Goal: Transaction & Acquisition: Download file/media

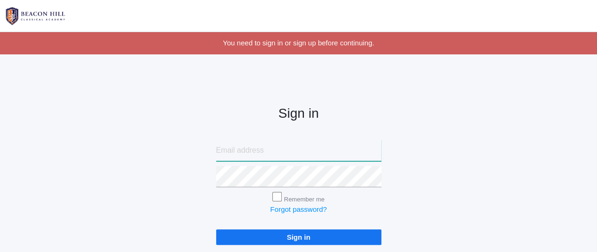
type input "[EMAIL_ADDRESS][DOMAIN_NAME]"
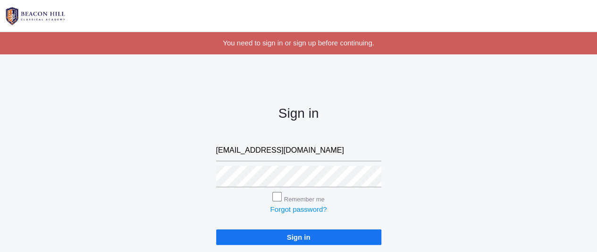
click at [301, 235] on input "Sign in" at bounding box center [298, 237] width 165 height 16
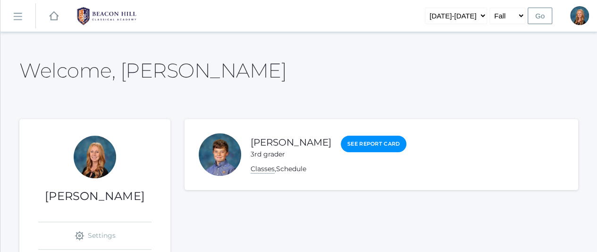
click at [263, 169] on link "Classes" at bounding box center [263, 168] width 24 height 9
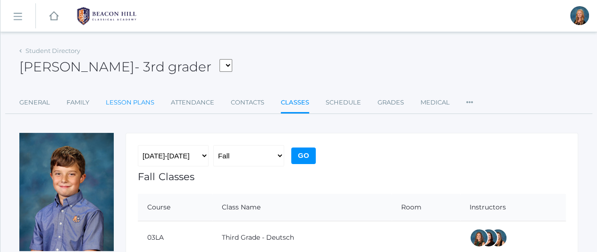
click at [128, 98] on link "Lesson Plans" at bounding box center [130, 102] width 49 height 19
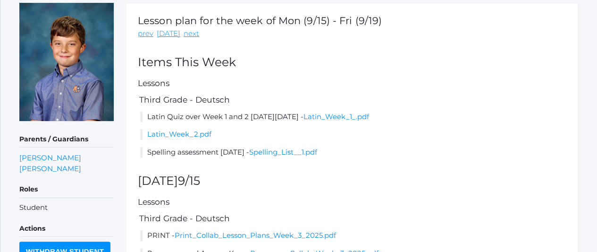
scroll to position [128, 0]
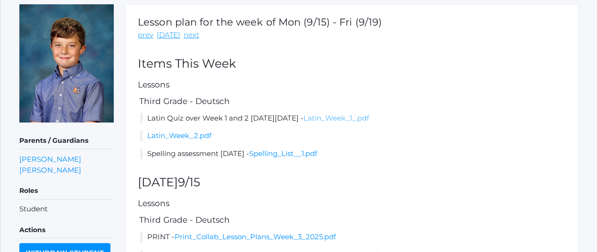
click at [369, 118] on link "Latin_Week_1_.pdf" at bounding box center [337, 117] width 66 height 9
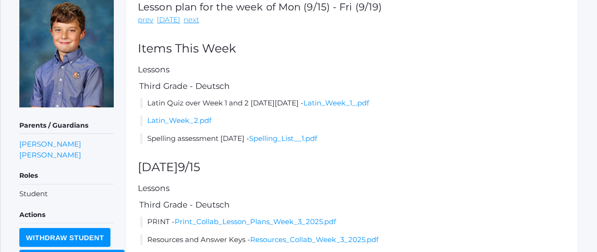
scroll to position [144, 0]
click at [317, 136] on link "Spelling_List__1.pdf" at bounding box center [283, 137] width 68 height 9
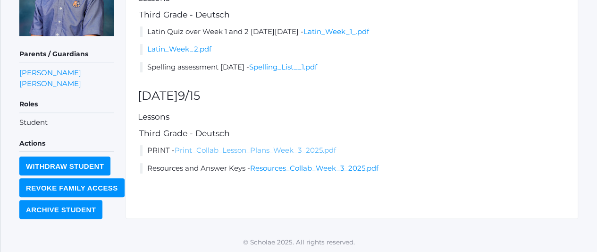
click at [283, 149] on link "Print_Collab_Lesson_Plans_Week_3_2025.pdf" at bounding box center [256, 149] width 162 height 9
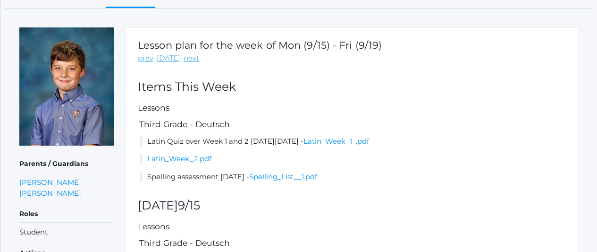
scroll to position [104, 0]
